Goal: Information Seeking & Learning: Learn about a topic

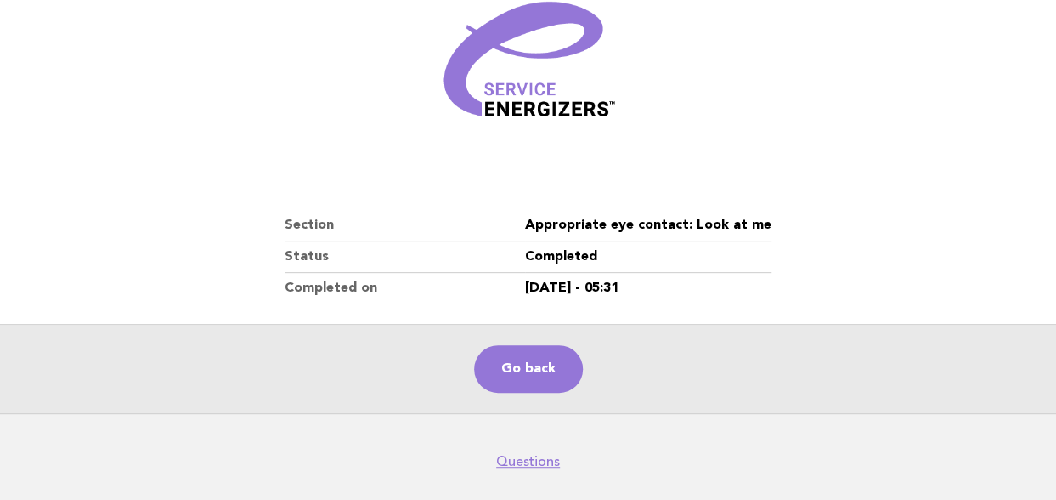
scroll to position [302, 0]
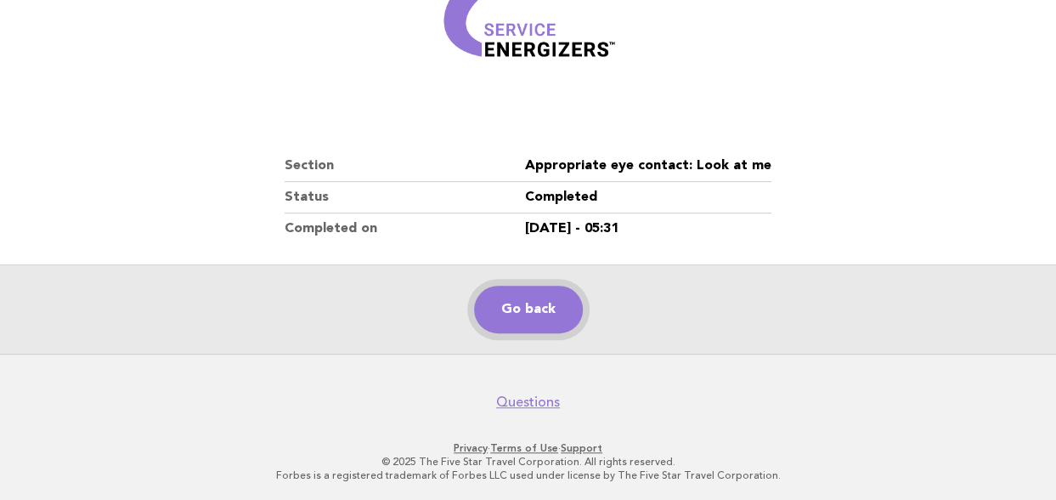
click at [528, 320] on link "Go back" at bounding box center [528, 309] width 109 height 48
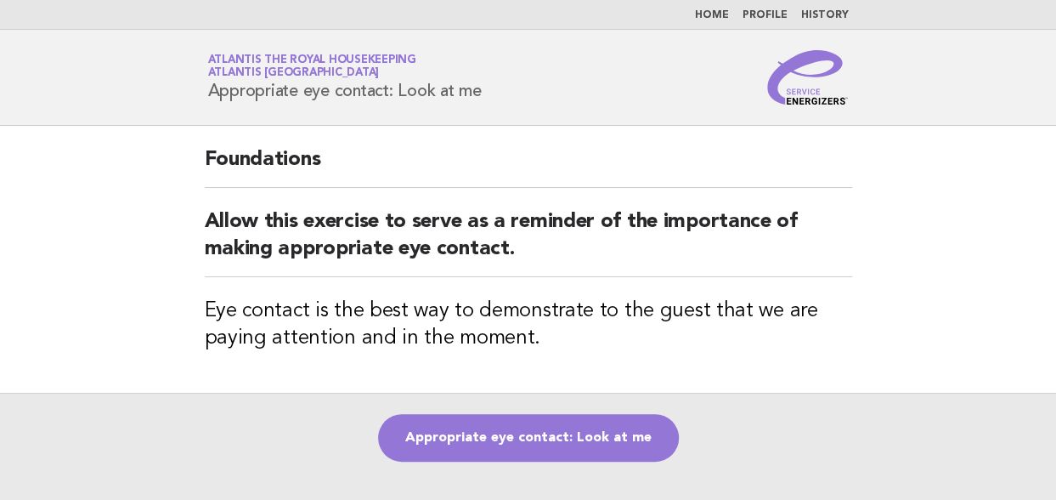
scroll to position [162, 0]
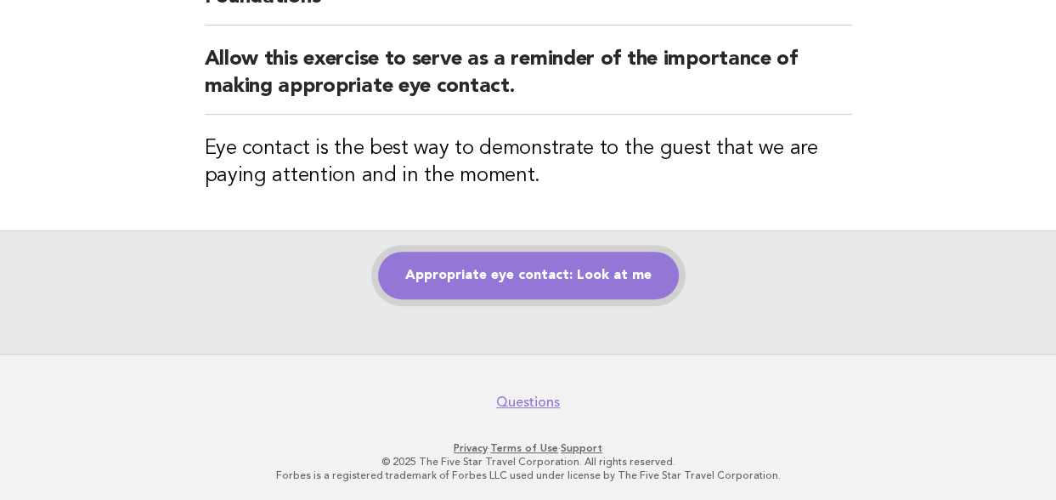
click at [530, 277] on link "Appropriate eye contact: Look at me" at bounding box center [528, 275] width 301 height 48
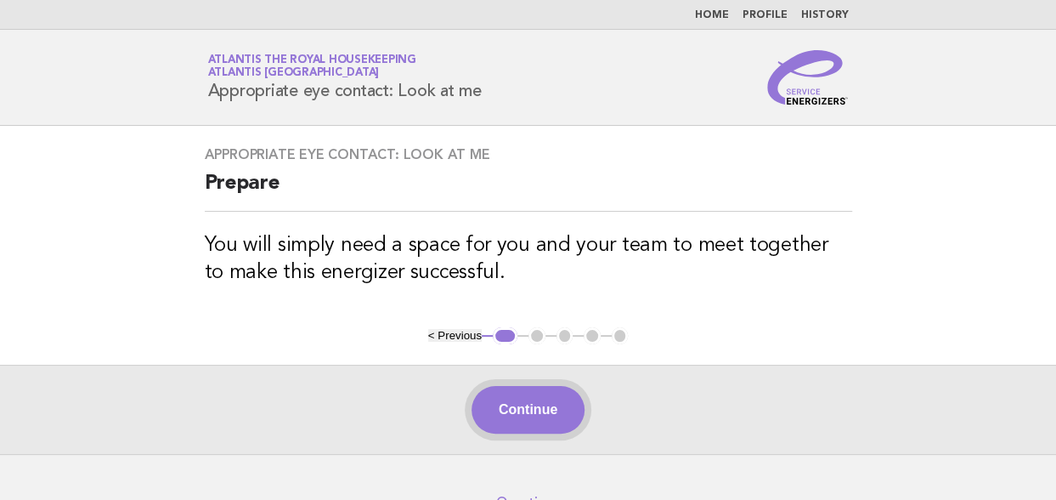
click at [530, 415] on button "Continue" at bounding box center [528, 410] width 113 height 48
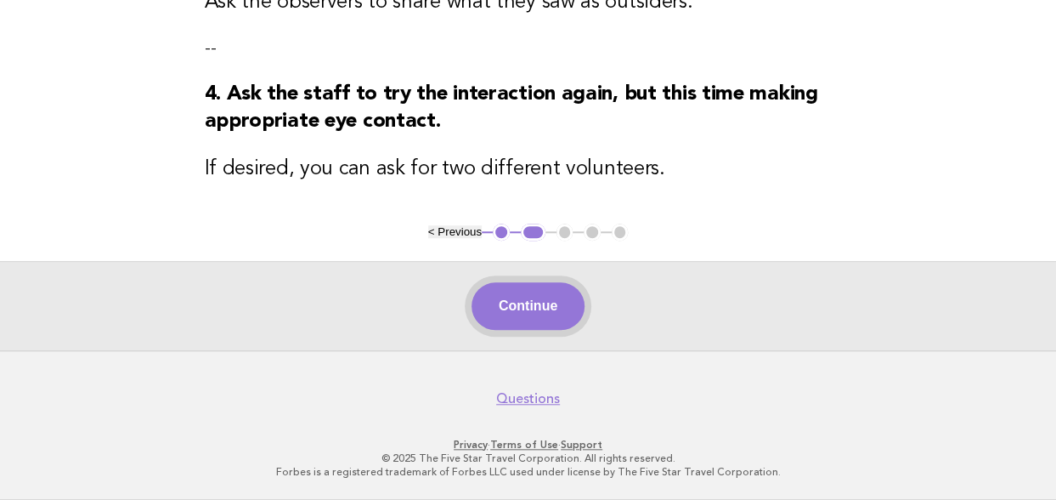
click at [519, 306] on button "Continue" at bounding box center [528, 306] width 113 height 48
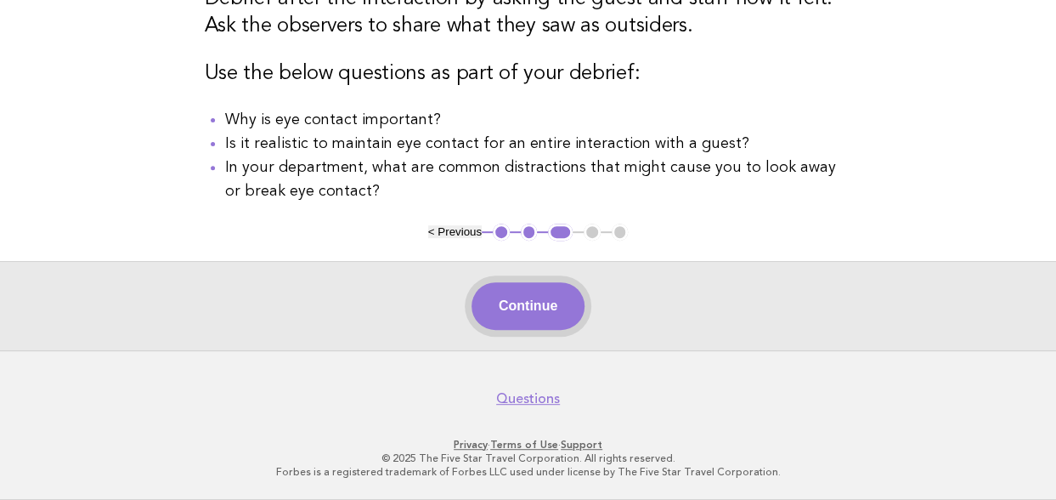
click at [510, 320] on button "Continue" at bounding box center [528, 306] width 113 height 48
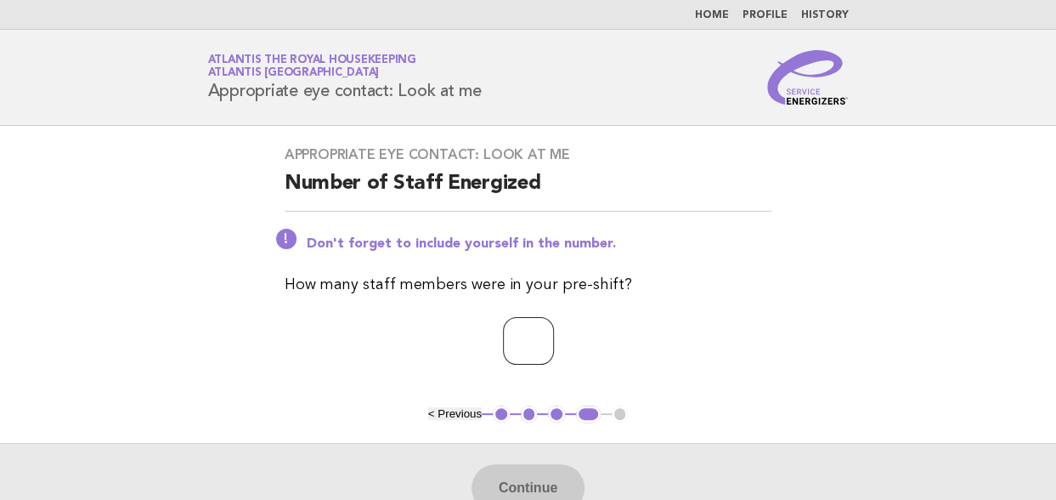
click at [518, 340] on input "number" at bounding box center [528, 341] width 51 height 48
type input "**"
click at [527, 478] on button "Continue" at bounding box center [528, 488] width 113 height 48
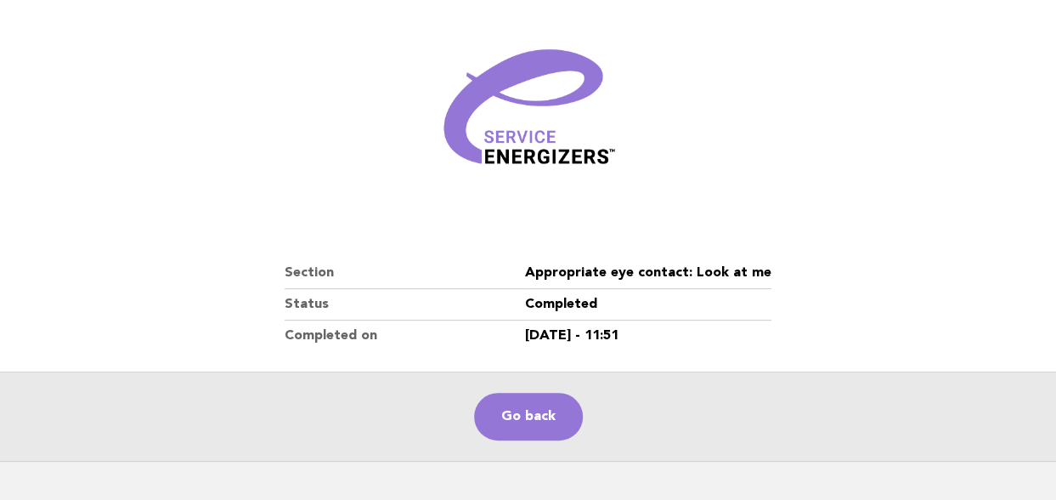
scroll to position [302, 0]
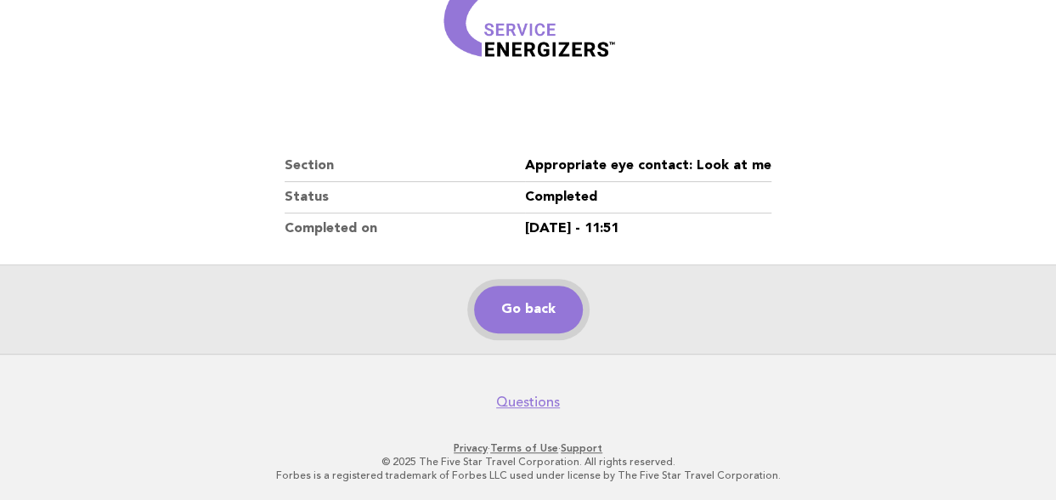
click at [522, 305] on link "Go back" at bounding box center [528, 309] width 109 height 48
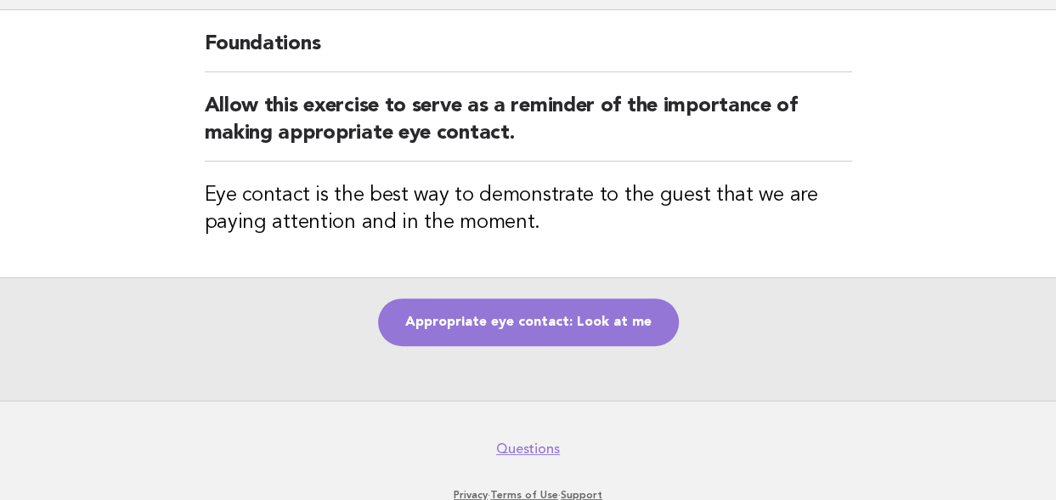
scroll to position [162, 0]
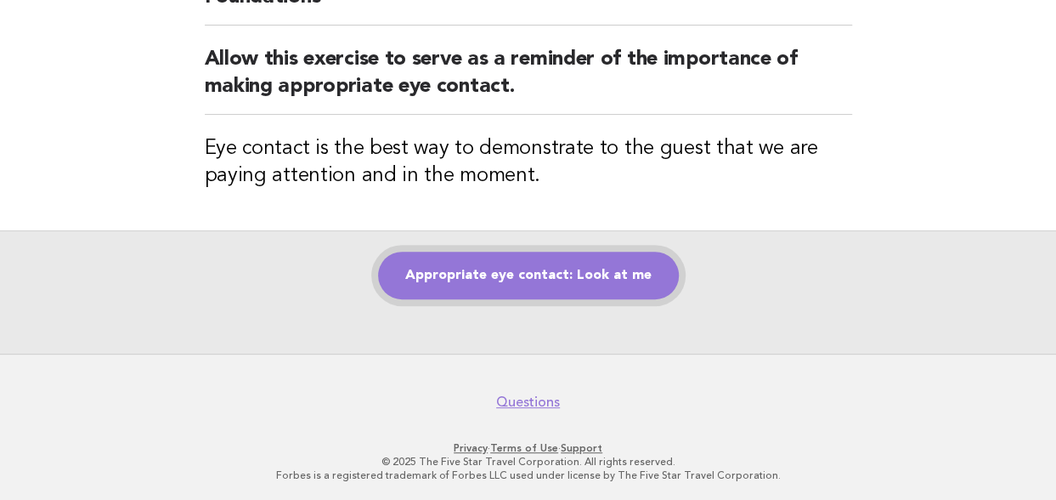
click at [507, 270] on link "Appropriate eye contact: Look at me" at bounding box center [528, 275] width 301 height 48
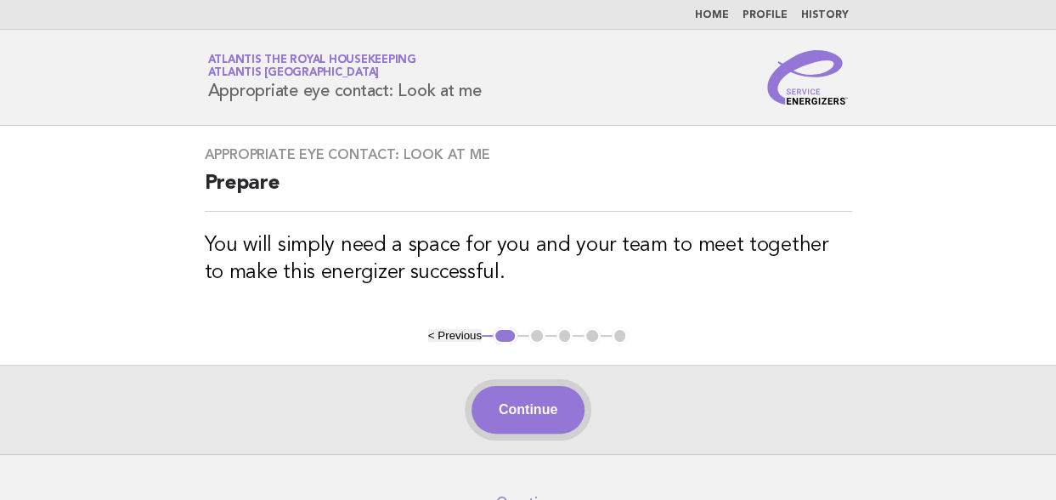
click at [507, 403] on button "Continue" at bounding box center [528, 410] width 113 height 48
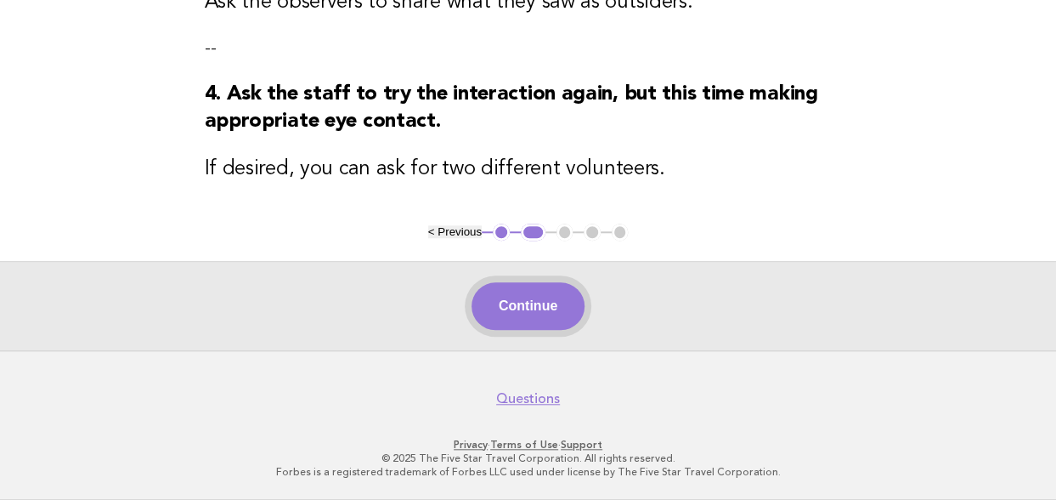
click at [534, 308] on button "Continue" at bounding box center [528, 306] width 113 height 48
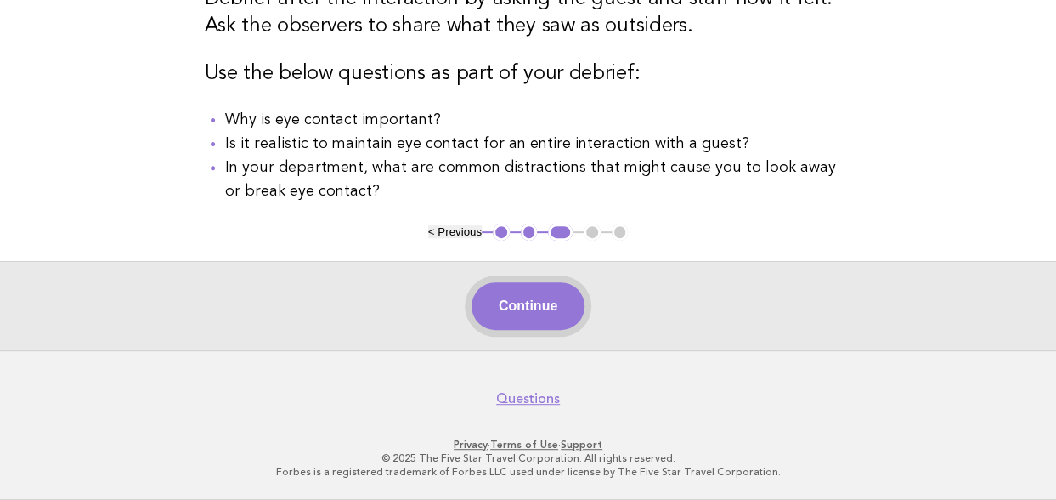
click at [522, 314] on button "Continue" at bounding box center [528, 306] width 113 height 48
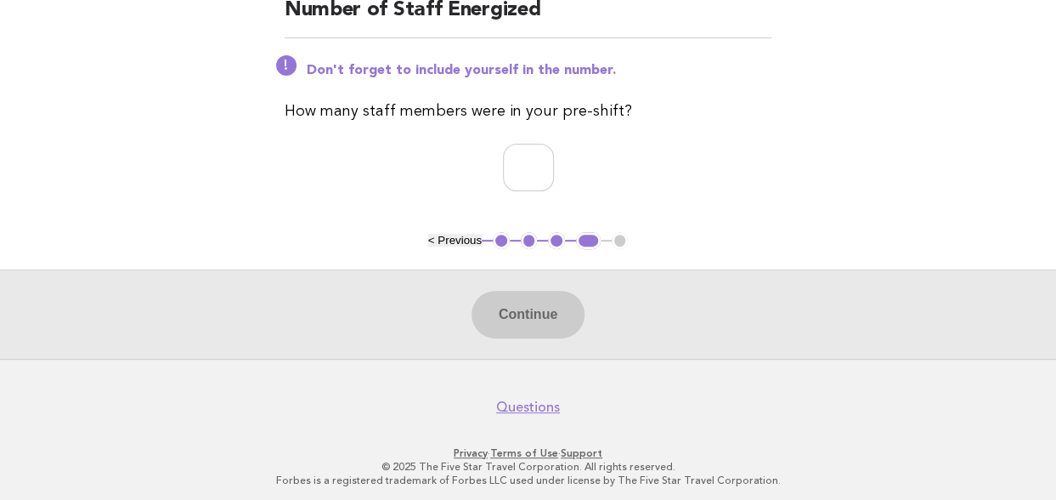
scroll to position [178, 0]
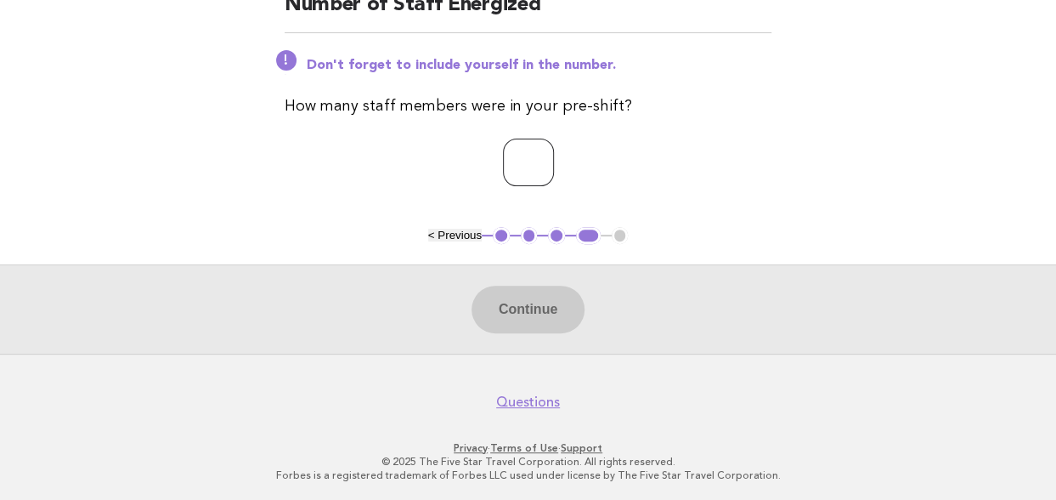
click at [503, 165] on input "number" at bounding box center [528, 162] width 51 height 48
type input "**"
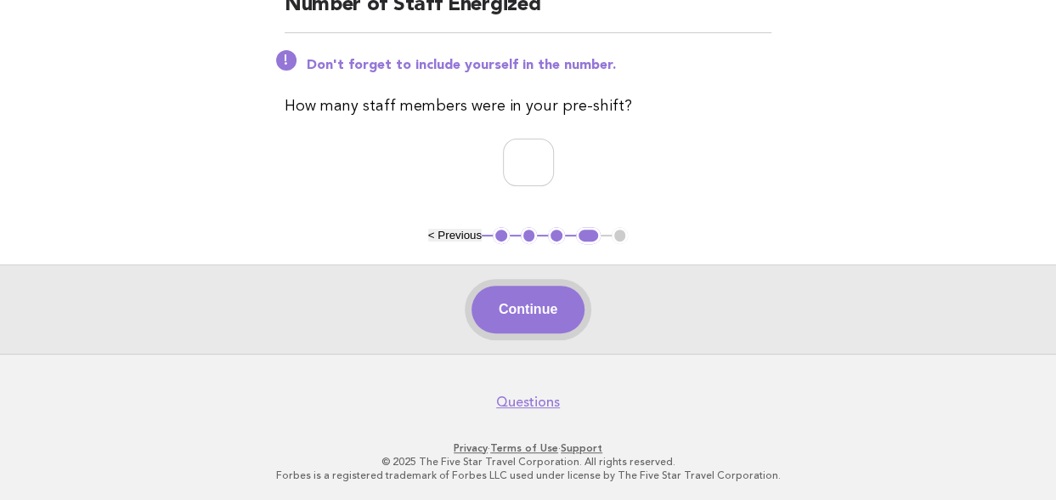
click at [523, 312] on button "Continue" at bounding box center [528, 309] width 113 height 48
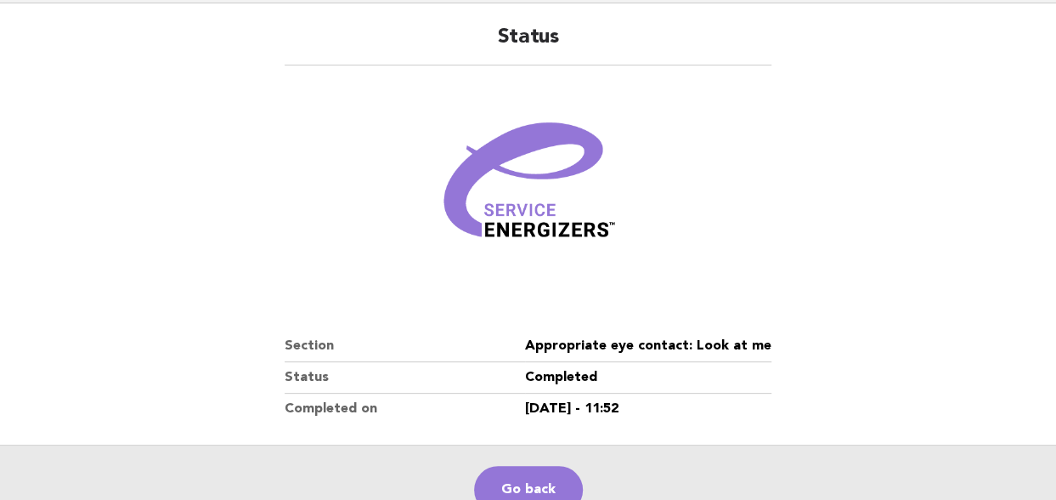
scroll to position [302, 0]
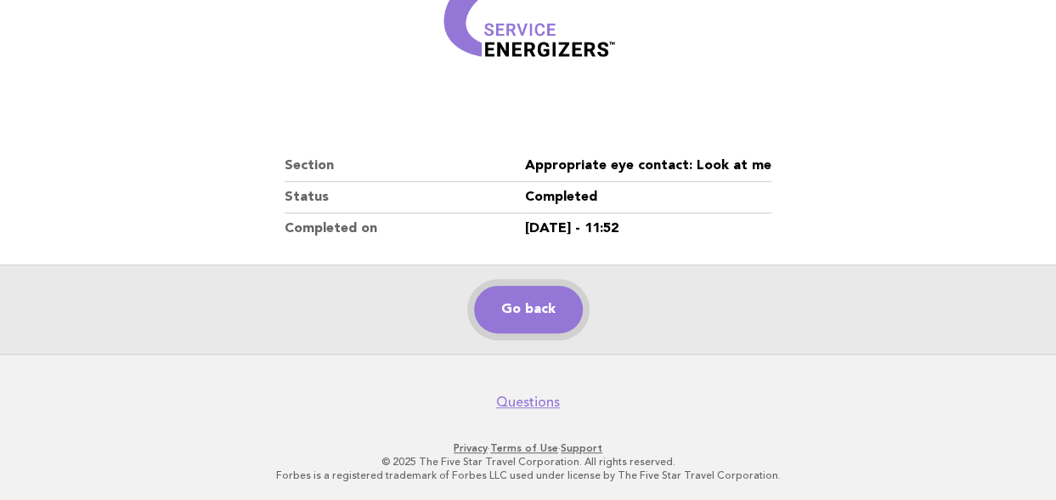
click at [506, 311] on link "Go back" at bounding box center [528, 309] width 109 height 48
